Goal: Information Seeking & Learning: Learn about a topic

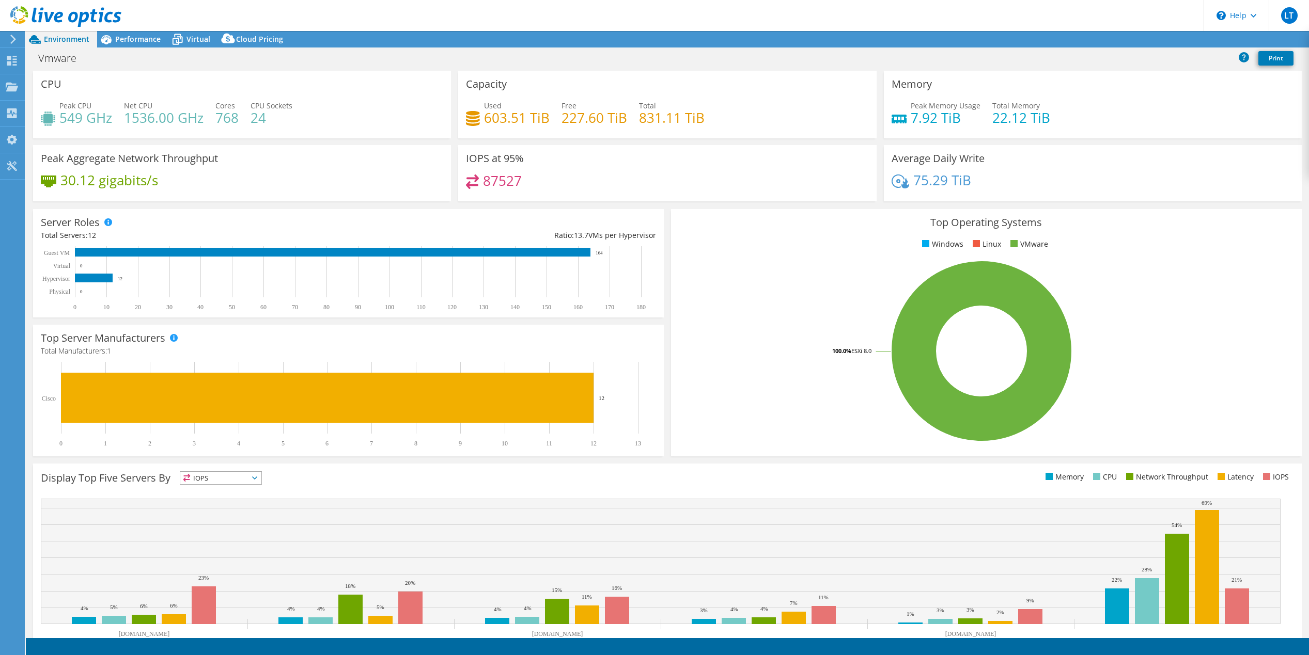
select select "USEast"
select select "USD"
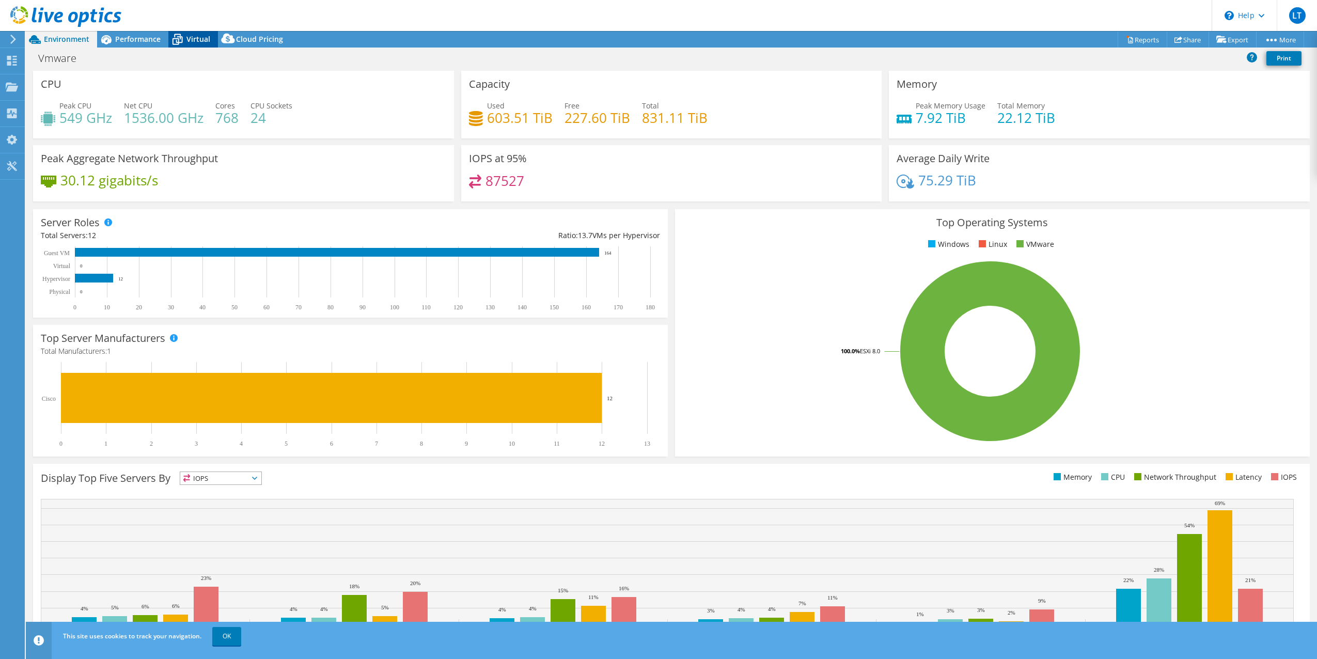
click at [197, 36] on span "Virtual" at bounding box center [198, 39] width 24 height 10
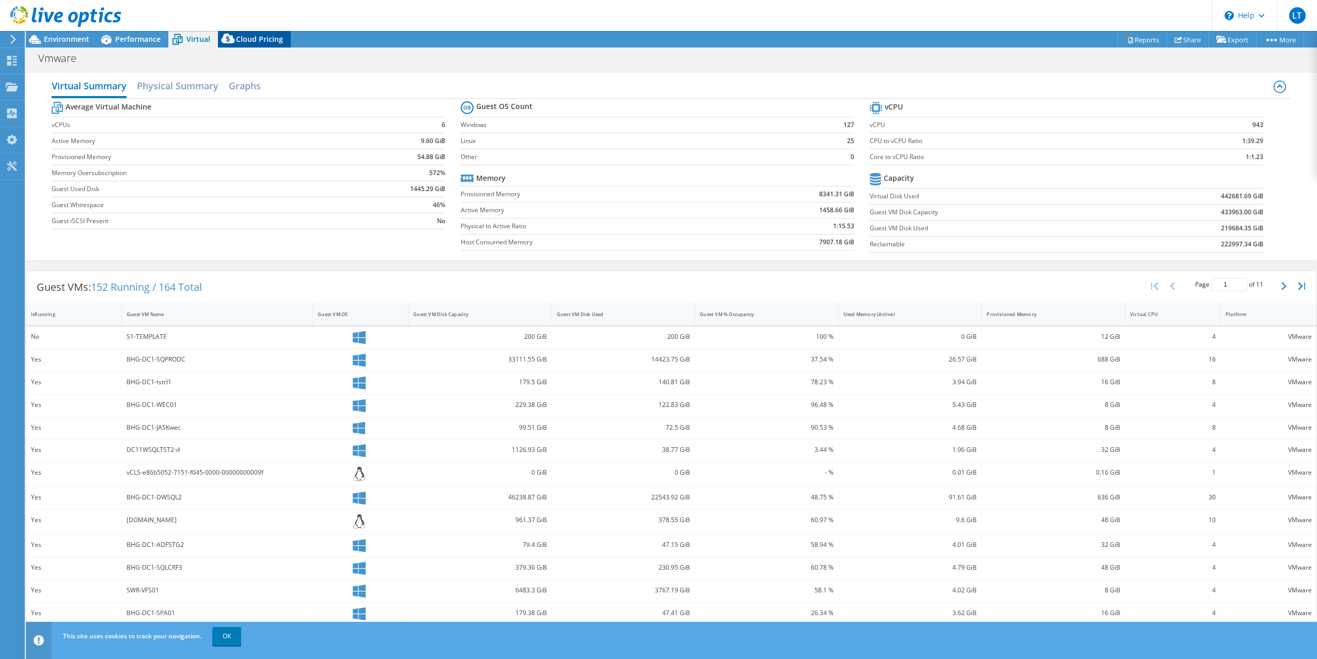
click at [267, 36] on span "Cloud Pricing" at bounding box center [259, 39] width 47 height 10
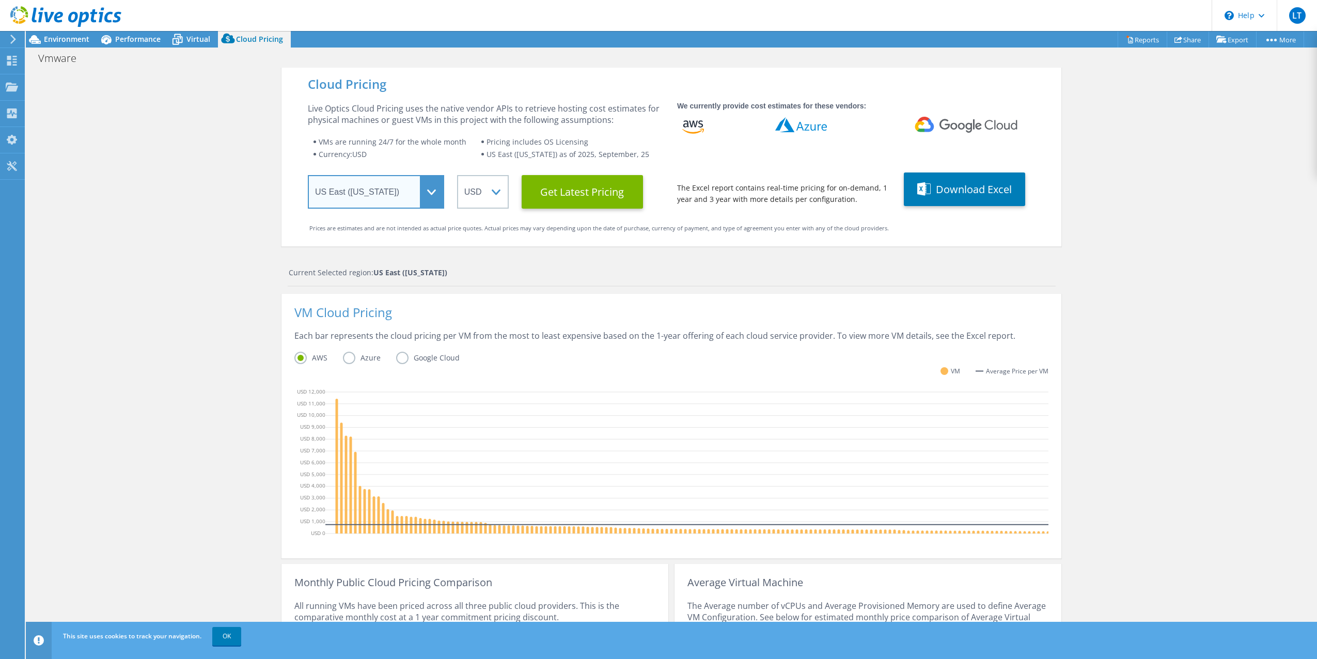
click at [418, 182] on select "Select a Region [GEOGRAPHIC_DATA] ([GEOGRAPHIC_DATA]) [GEOGRAPHIC_DATA] ([GEOGR…" at bounding box center [376, 192] width 136 height 34
click at [308, 175] on select "Select a Region [GEOGRAPHIC_DATA] ([GEOGRAPHIC_DATA]) [GEOGRAPHIC_DATA] ([GEOGR…" at bounding box center [376, 192] width 136 height 34
click at [353, 358] on label "Azure" at bounding box center [369, 358] width 53 height 12
click at [0, 0] on input "Azure" at bounding box center [0, 0] width 0 height 0
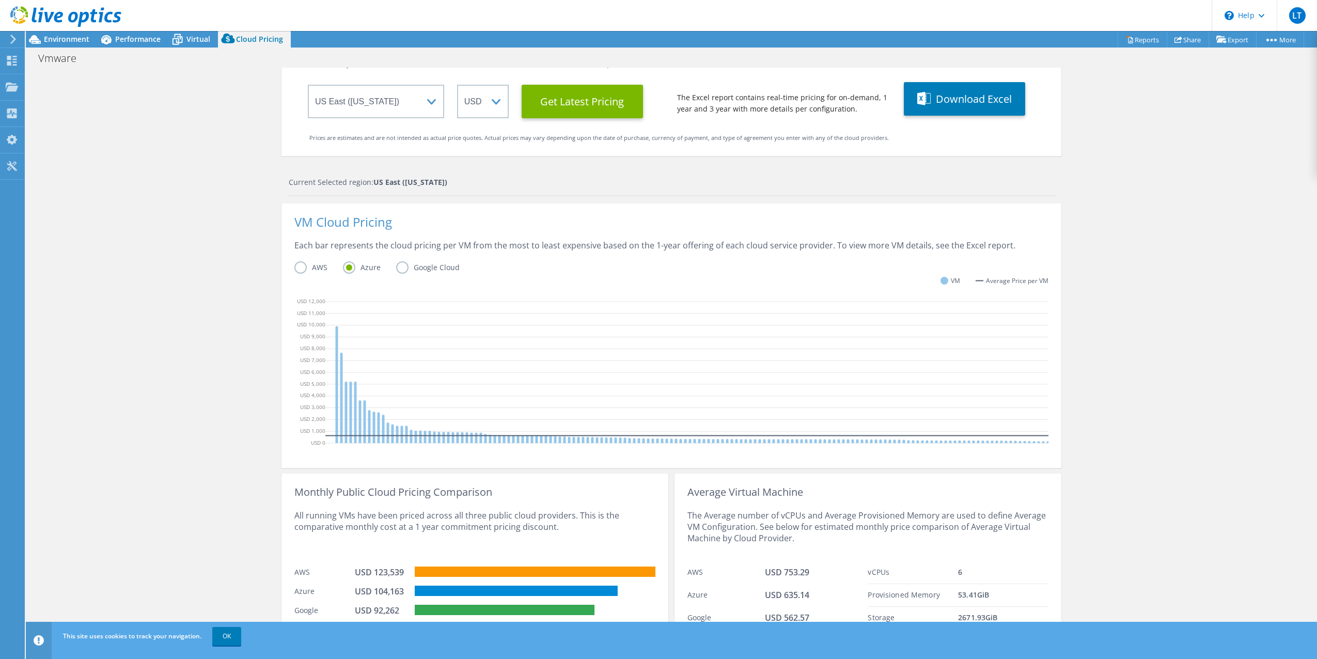
scroll to position [126, 0]
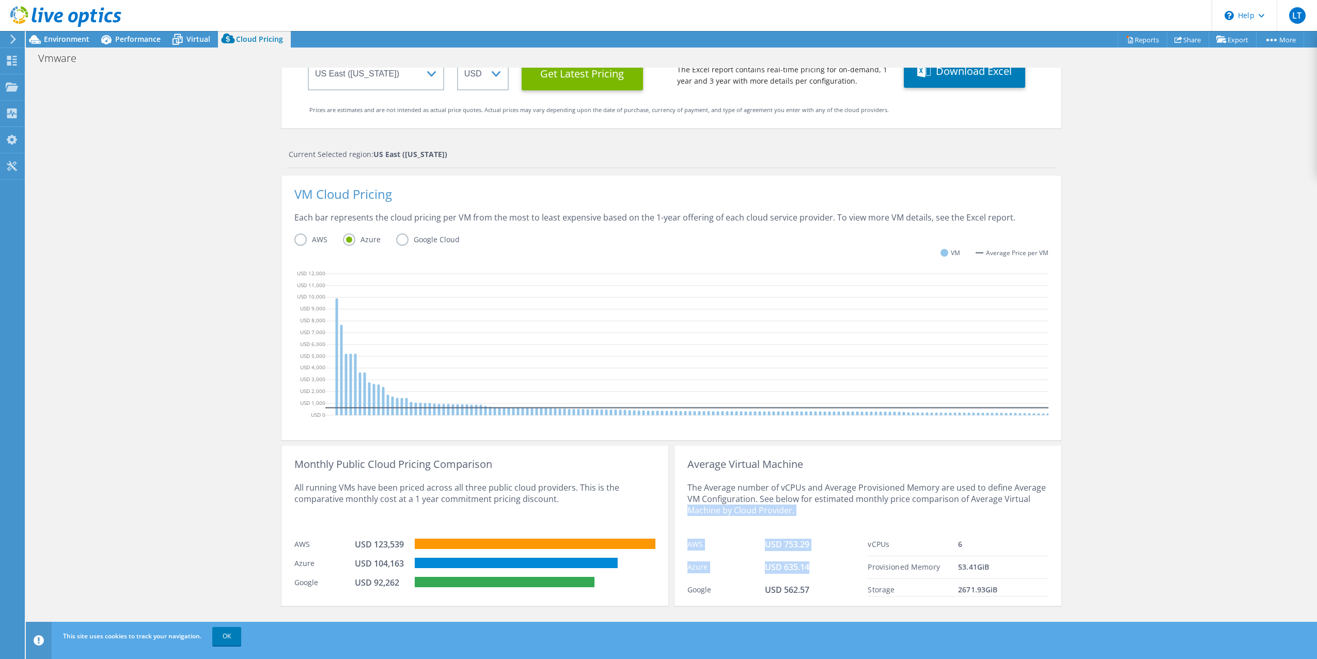
drag, startPoint x: 681, startPoint y: 538, endPoint x: 815, endPoint y: 565, distance: 136.9
click at [826, 571] on div "Average Virtual Machine The Average number of vCPUs and Average Provisioned Mem…" at bounding box center [867, 526] width 387 height 160
drag, startPoint x: 815, startPoint y: 565, endPoint x: 734, endPoint y: 535, distance: 86.3
click at [749, 537] on div "AWS USD 753.29" at bounding box center [777, 544] width 181 height 23
drag, startPoint x: 684, startPoint y: 463, endPoint x: 1009, endPoint y: 587, distance: 347.3
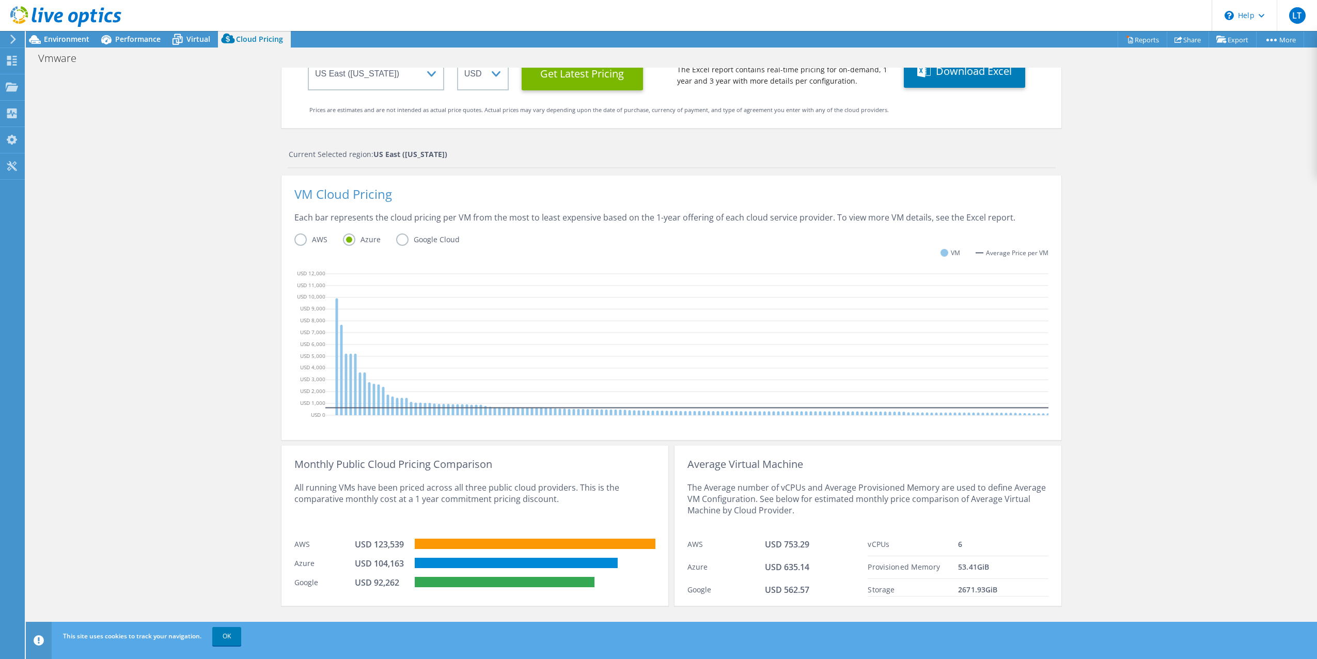
click at [1009, 587] on div "Average Virtual Machine The Average number of vCPUs and Average Provisioned Mem…" at bounding box center [867, 526] width 387 height 160
copy div "Average Virtual Machine The Average number of vCPUs and Average Provisioned Mem…"
drag, startPoint x: 350, startPoint y: 562, endPoint x: 404, endPoint y: 565, distance: 54.3
click at [405, 566] on div "Azure USD 104,163" at bounding box center [474, 562] width 361 height 19
drag, startPoint x: 404, startPoint y: 565, endPoint x: 316, endPoint y: 500, distance: 109.3
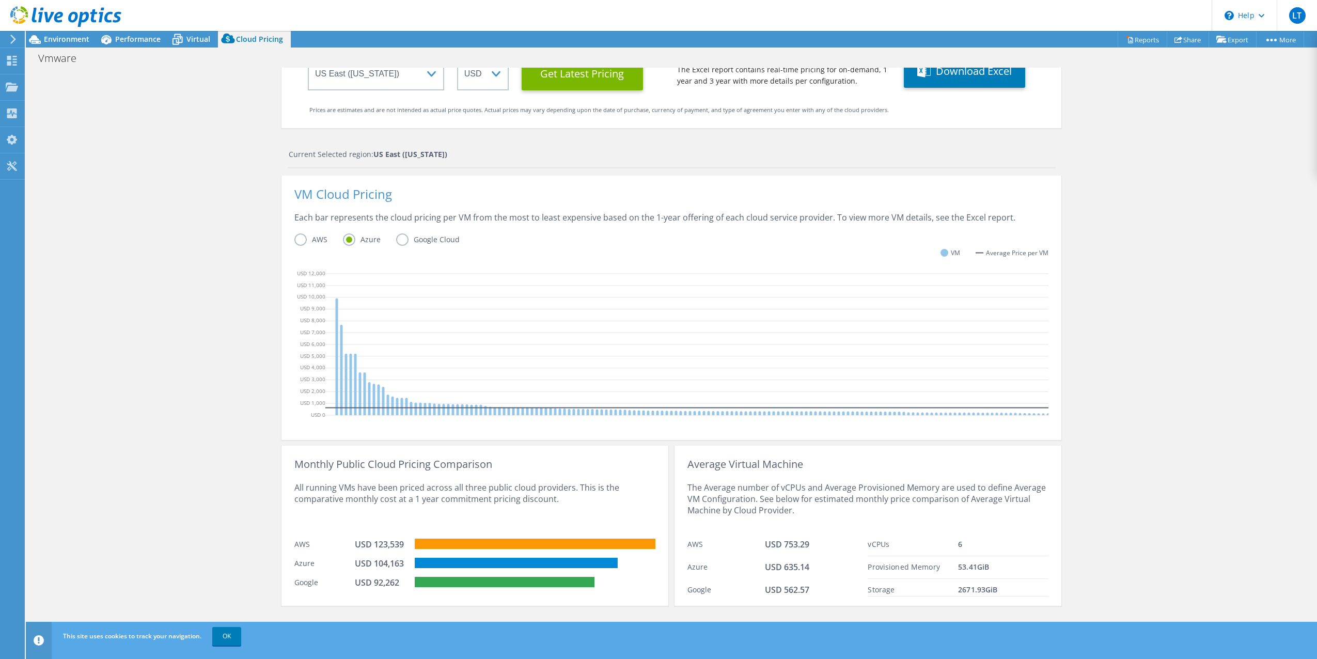
click at [316, 500] on div "All running VMs have been priced across all three public cloud providers. This …" at bounding box center [474, 502] width 361 height 64
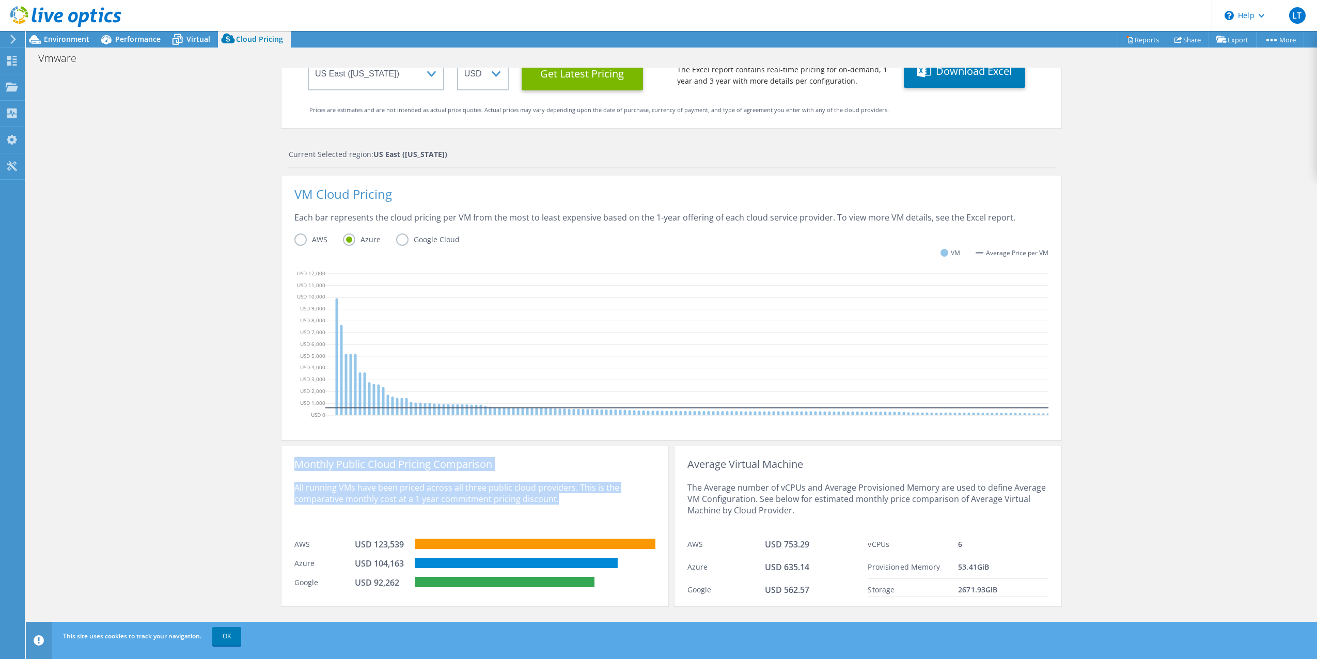
drag, startPoint x: 293, startPoint y: 461, endPoint x: 594, endPoint y: 497, distance: 303.2
click at [595, 497] on div "Monthly Public Cloud Pricing Comparison All running VMs have been priced across…" at bounding box center [474, 526] width 387 height 160
copy div "Monthly Public Cloud Pricing Comparison All running VMs have been priced across…"
click at [308, 529] on div "All running VMs have been priced across all three public cloud providers. This …" at bounding box center [474, 502] width 361 height 64
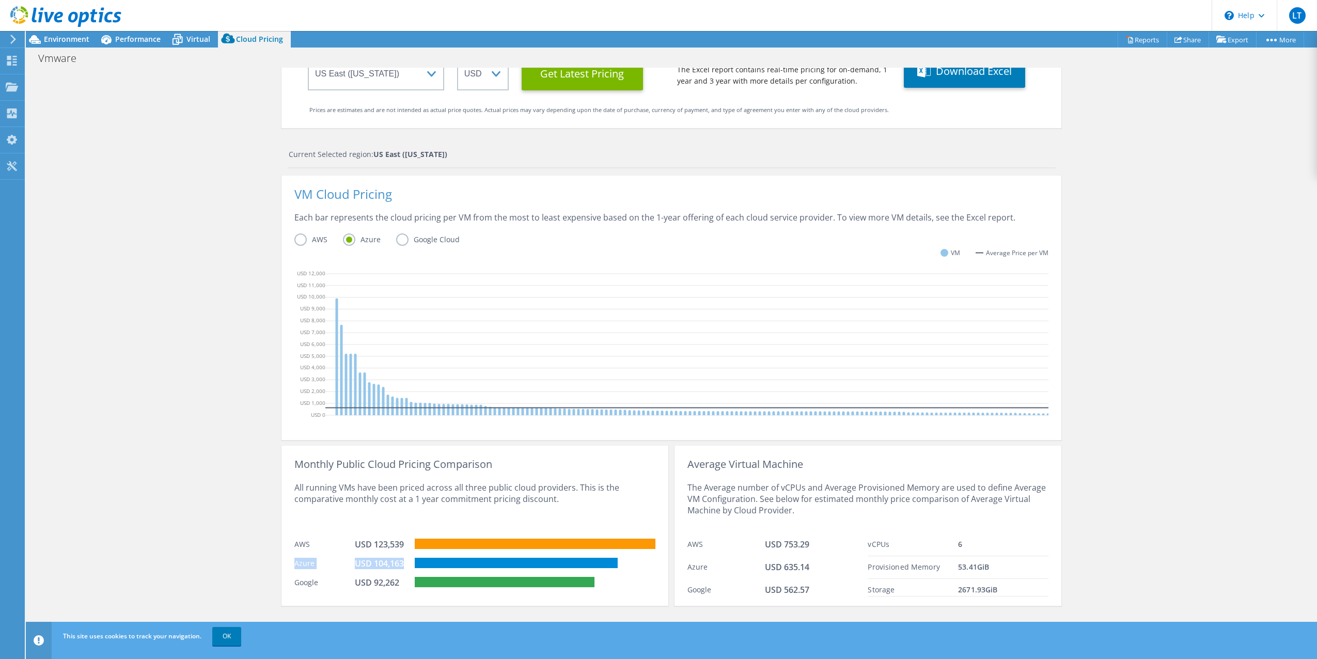
drag, startPoint x: 289, startPoint y: 563, endPoint x: 400, endPoint y: 568, distance: 111.1
click at [400, 568] on div "Monthly Public Cloud Pricing Comparison All running VMs have been priced across…" at bounding box center [474, 526] width 387 height 160
copy div "Azure USD 104,163"
click at [336, 298] on icon at bounding box center [337, 356] width 3 height 117
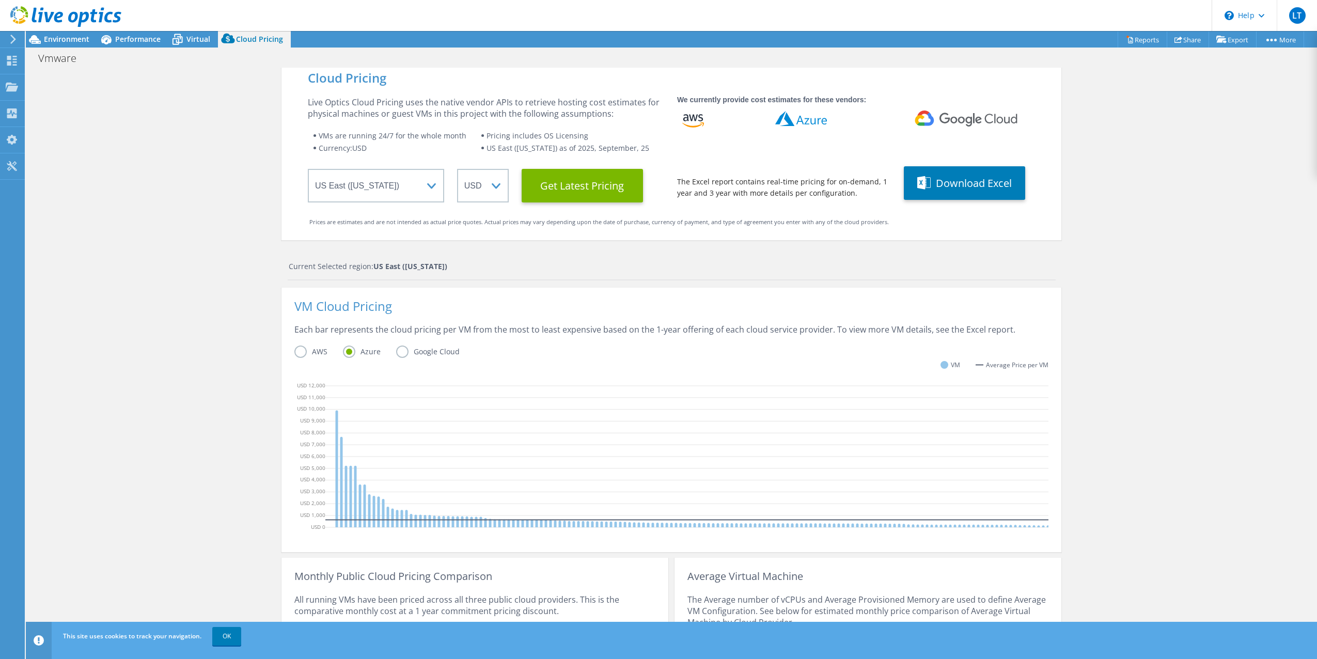
scroll to position [0, 0]
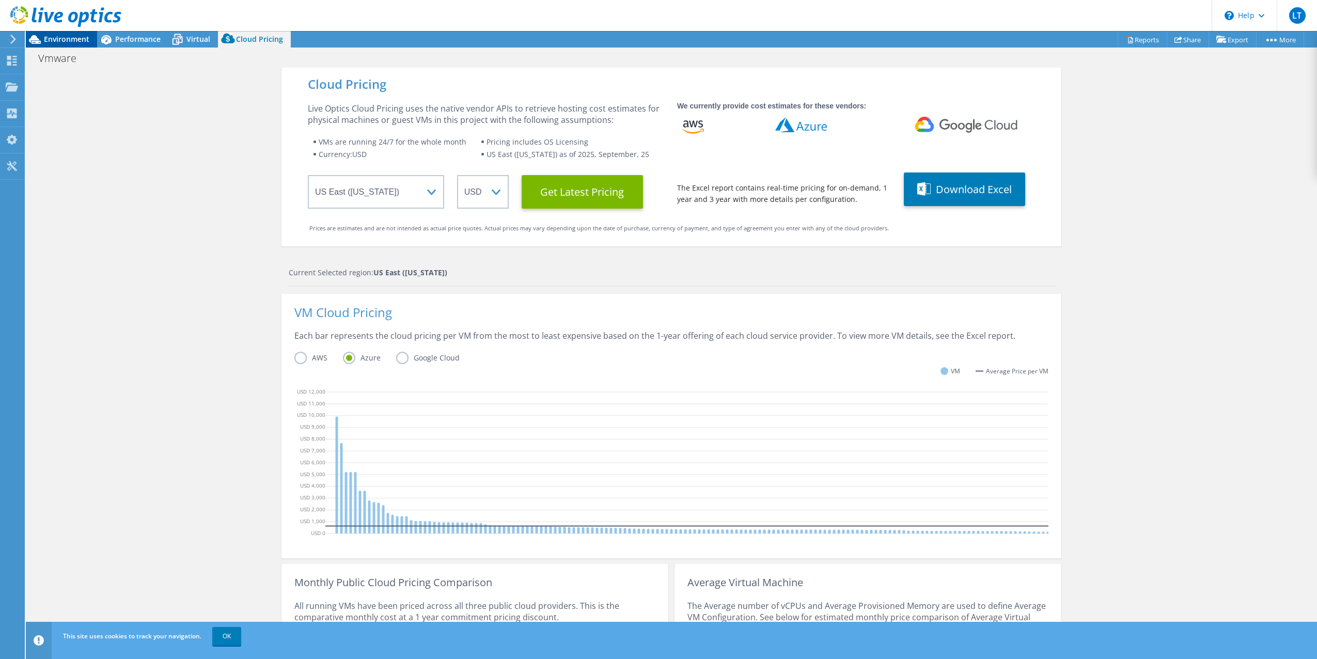
click at [60, 41] on span "Environment" at bounding box center [66, 39] width 45 height 10
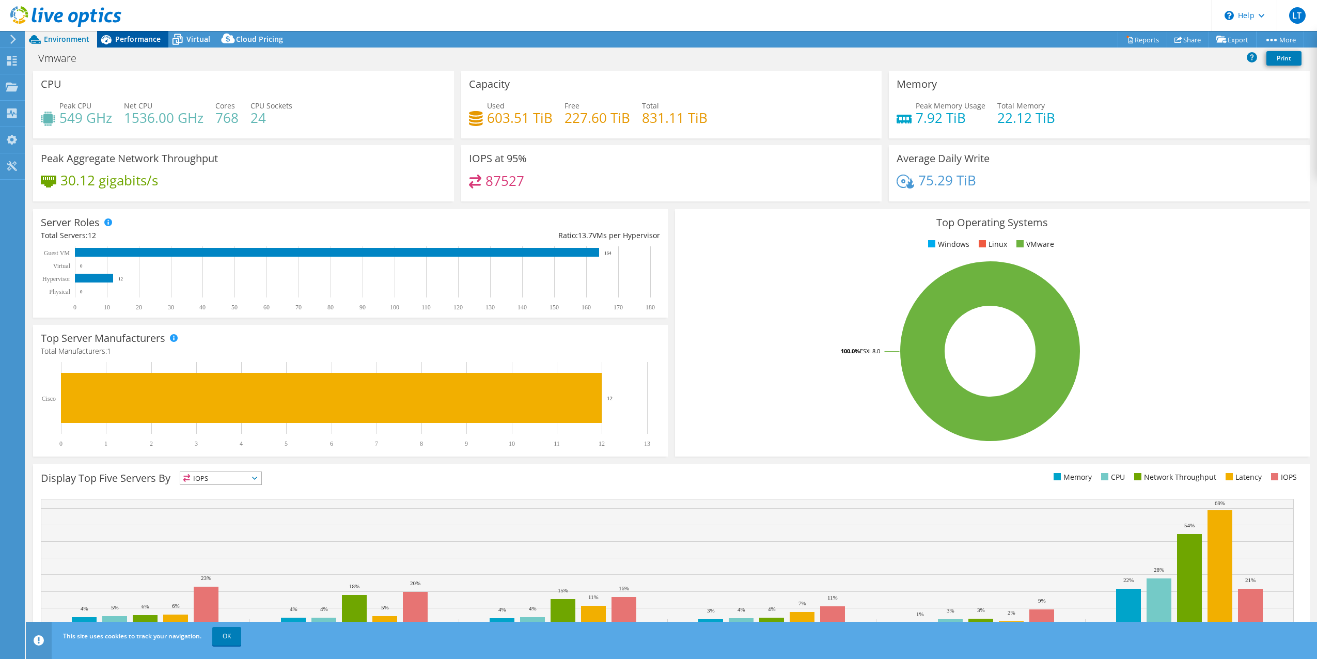
click at [145, 43] on span "Performance" at bounding box center [137, 39] width 45 height 10
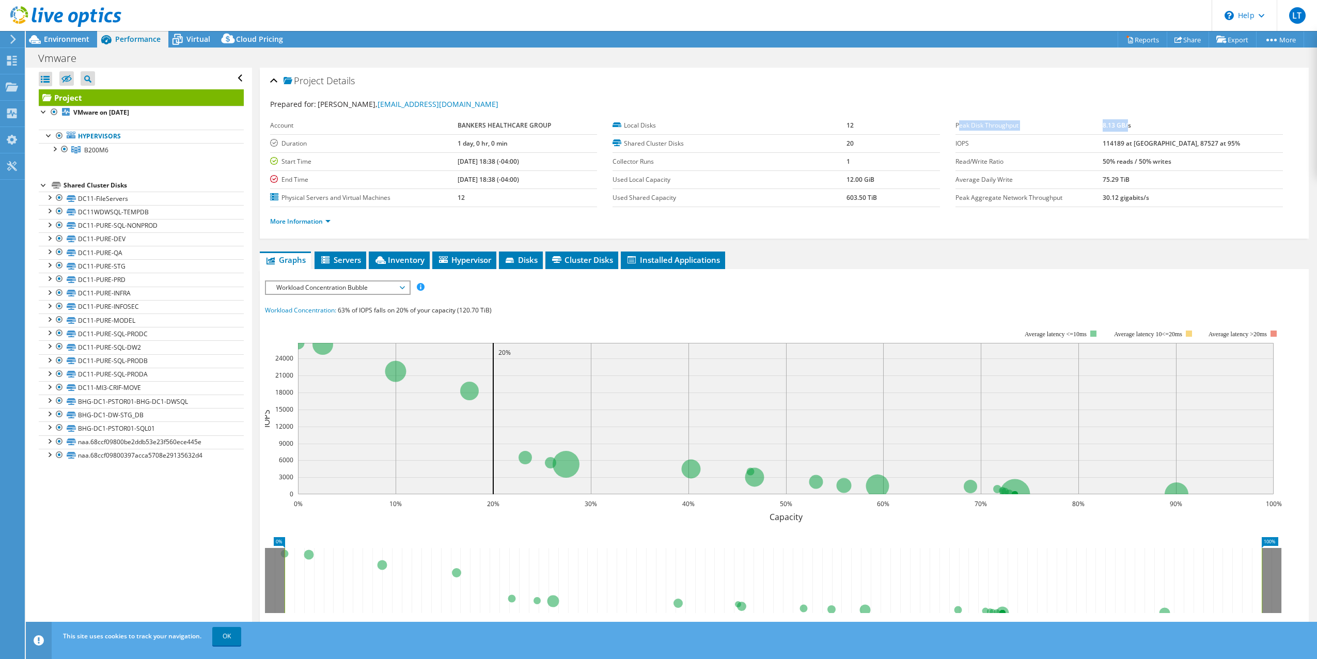
drag, startPoint x: 961, startPoint y: 124, endPoint x: 1156, endPoint y: 125, distance: 195.2
click at [1157, 125] on tr "Peak Disk Throughput 8.13 GB/s" at bounding box center [1118, 126] width 327 height 18
drag, startPoint x: 1156, startPoint y: 125, endPoint x: 983, endPoint y: 120, distance: 173.1
click at [998, 122] on label "Peak Disk Throughput" at bounding box center [1028, 125] width 147 height 10
drag, startPoint x: 951, startPoint y: 121, endPoint x: 1170, endPoint y: 124, distance: 219.0
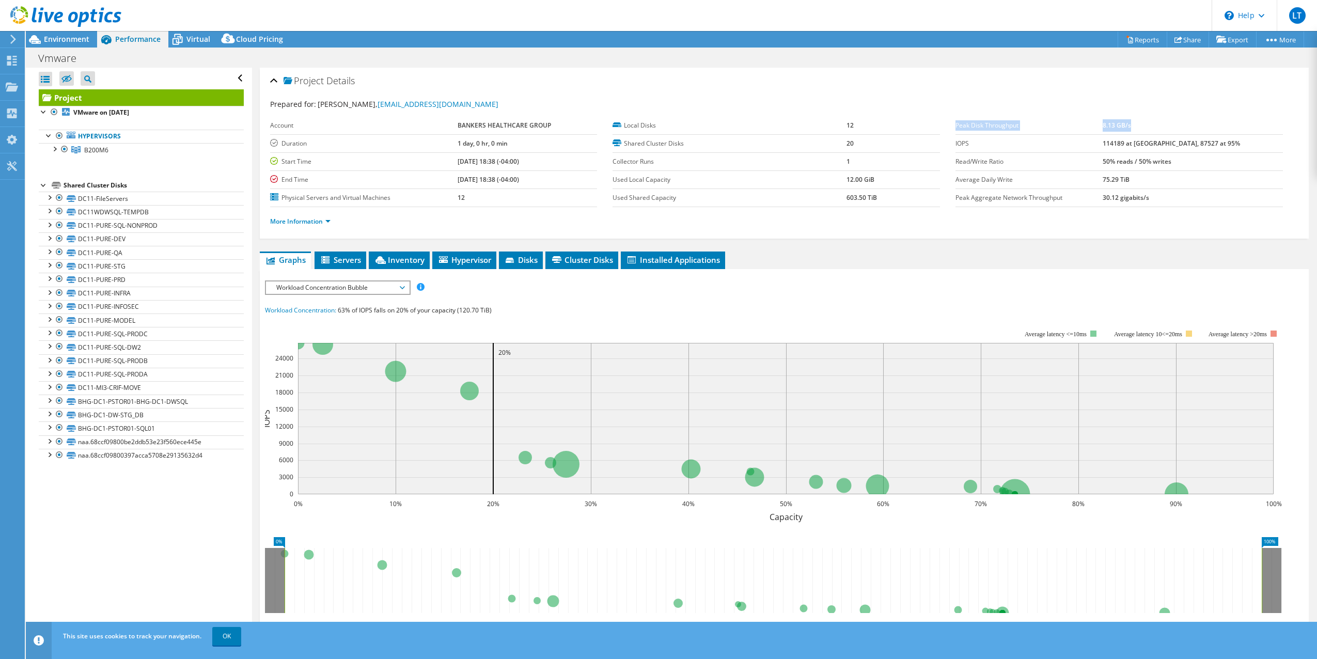
click at [1170, 124] on tr "Peak Disk Throughput 8.13 GB/s" at bounding box center [1118, 126] width 327 height 18
copy tr "Peak Disk Throughput 8.13 GB/s"
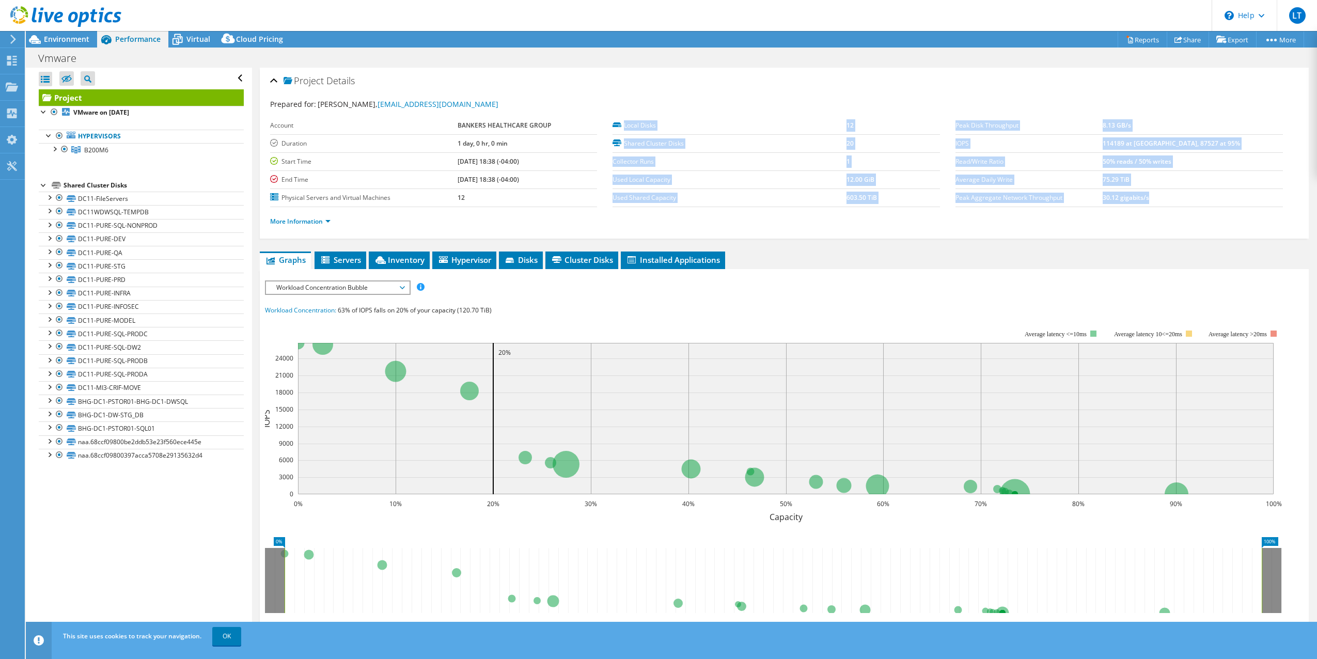
drag, startPoint x: 950, startPoint y: 139, endPoint x: 1187, endPoint y: 200, distance: 244.7
click at [1187, 201] on section "Prepared for: [PERSON_NAME], [EMAIL_ADDRESS][DOMAIN_NAME] Account BANKERS HEALT…" at bounding box center [784, 167] width 1029 height 137
copy section "Local Disks 12 Shared Cluster Disks 20 Collector Runs 1 Used Local Capacity 12.…"
